Goal: Information Seeking & Learning: Learn about a topic

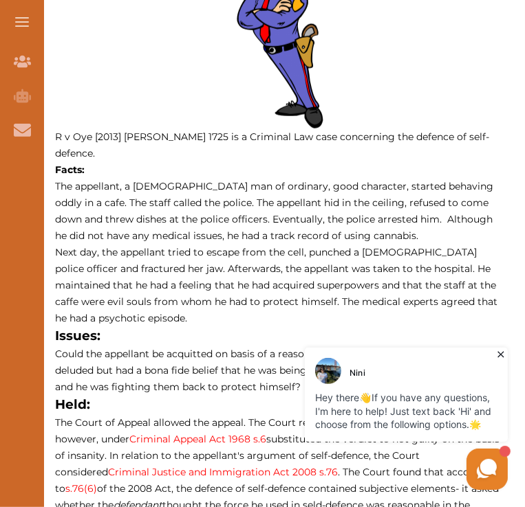
scroll to position [701, 0]
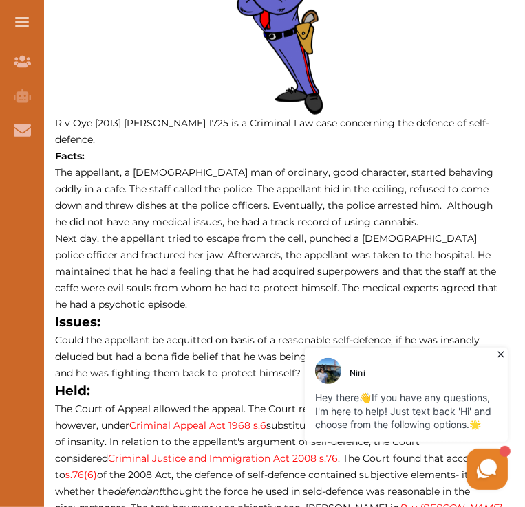
click at [497, 351] on icon at bounding box center [499, 354] width 6 height 6
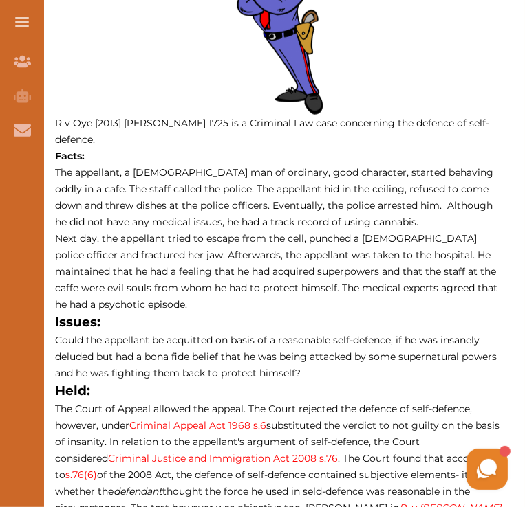
click at [284, 230] on p "Next day, the appellant tried to escape from the cell, punched a [DEMOGRAPHIC_D…" at bounding box center [279, 271] width 449 height 83
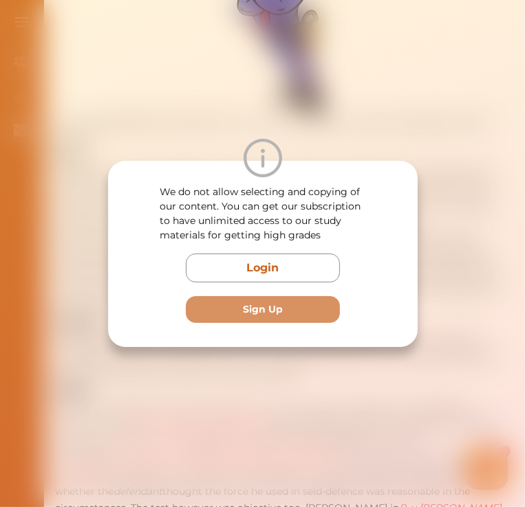
drag, startPoint x: 346, startPoint y: 269, endPoint x: 322, endPoint y: 239, distance: 38.1
click at [322, 242] on div "We do not allow selecting and copying of our content. You can get our subscript…" at bounding box center [263, 254] width 248 height 138
click at [508, 45] on div "We do not allow selecting and copying of our content. You can get our subscript…" at bounding box center [262, 253] width 525 height 507
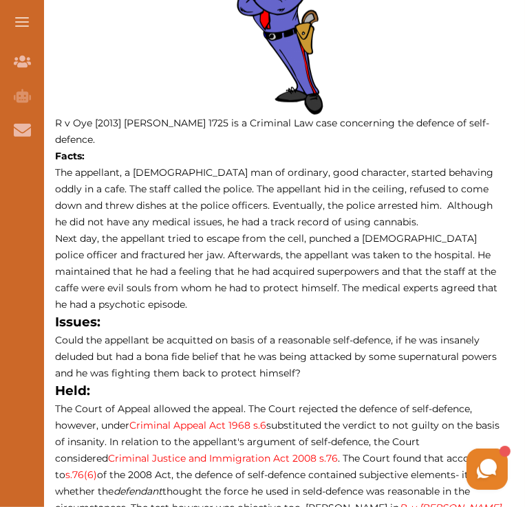
drag, startPoint x: 74, startPoint y: 140, endPoint x: 245, endPoint y: 163, distance: 173.4
click at [245, 164] on p "The appellant, a [DEMOGRAPHIC_DATA] man of ordinary, good character, started be…" at bounding box center [279, 197] width 449 height 66
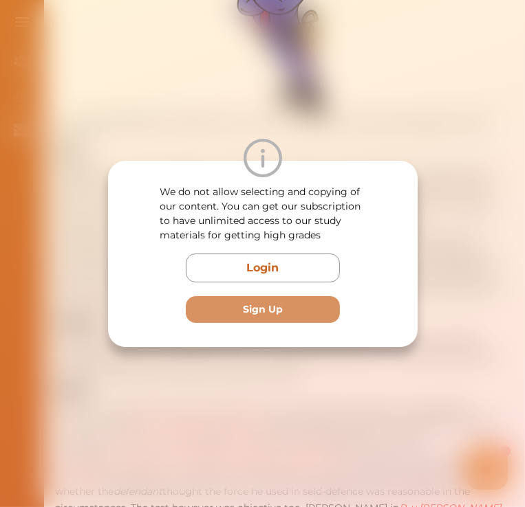
click at [288, 106] on div "We do not allow selecting and copying of our content. You can get our subscript…" at bounding box center [262, 253] width 525 height 507
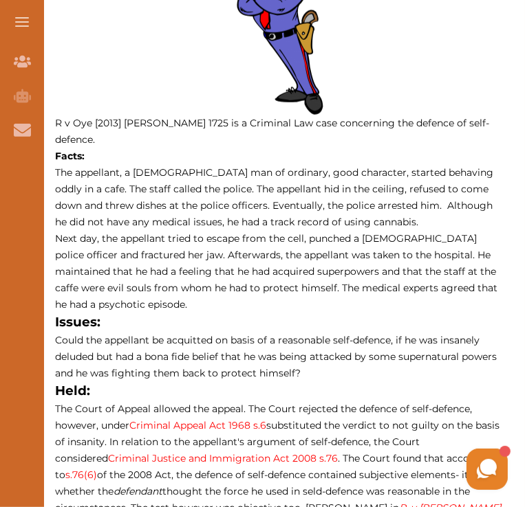
click at [288, 115] on p "R v Oye [2013] [PERSON_NAME] 1725 is a Criminal Law case concerning the defence…" at bounding box center [279, 131] width 449 height 33
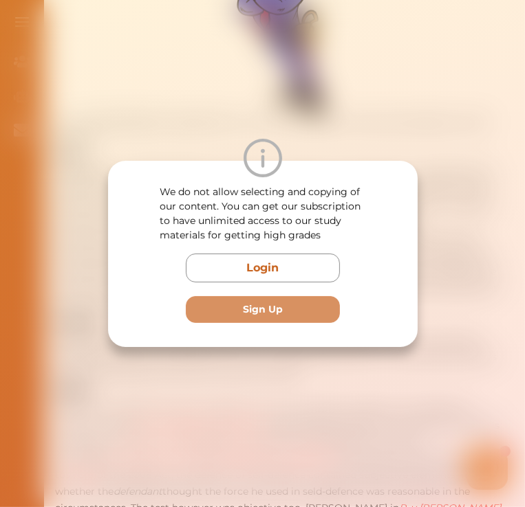
click at [288, 106] on div "We do not allow selecting and copying of our content. You can get our subscript…" at bounding box center [262, 253] width 525 height 507
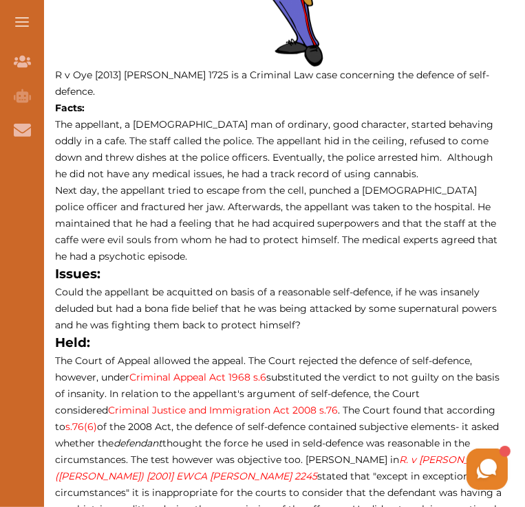
scroll to position [844, 0]
